Goal: Task Accomplishment & Management: Use online tool/utility

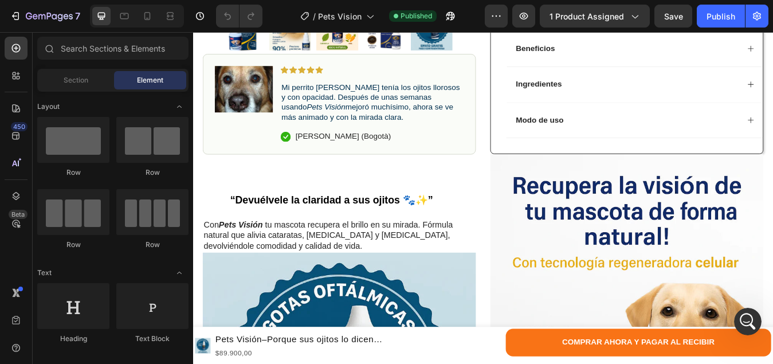
scroll to position [3124, 0]
click at [737, 317] on div "Abrir Intercom Messenger" at bounding box center [746, 320] width 38 height 38
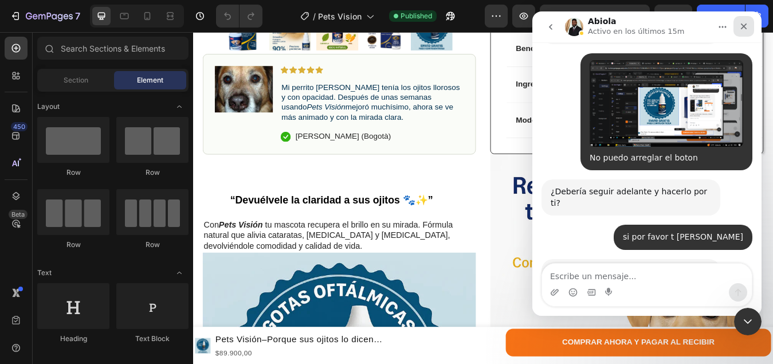
click at [744, 23] on icon "Cerrar" at bounding box center [743, 26] width 9 height 9
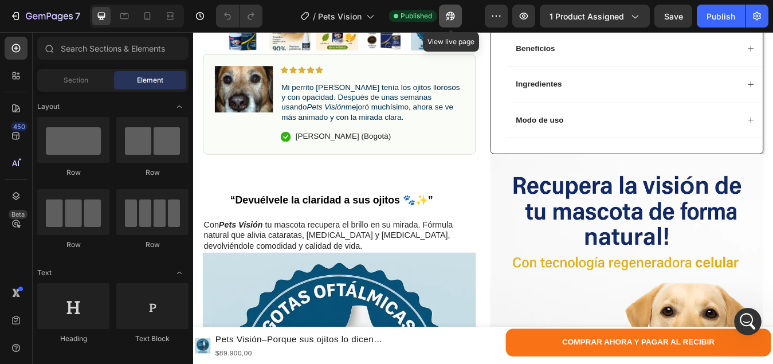
click at [450, 22] on button "button" at bounding box center [450, 16] width 23 height 23
